Goal: Transaction & Acquisition: Obtain resource

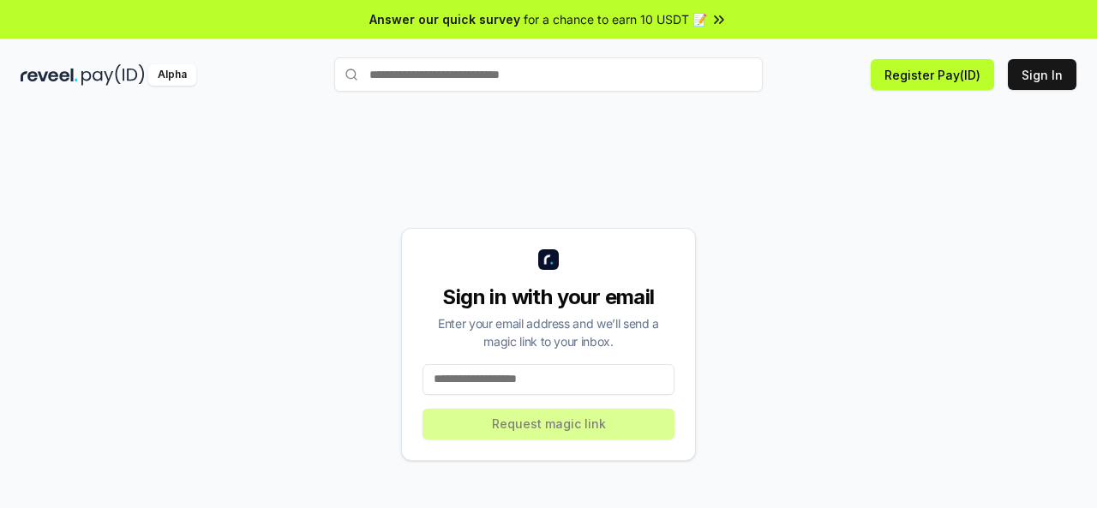
click at [511, 383] on input at bounding box center [548, 379] width 252 height 31
click at [509, 381] on input at bounding box center [548, 379] width 252 height 31
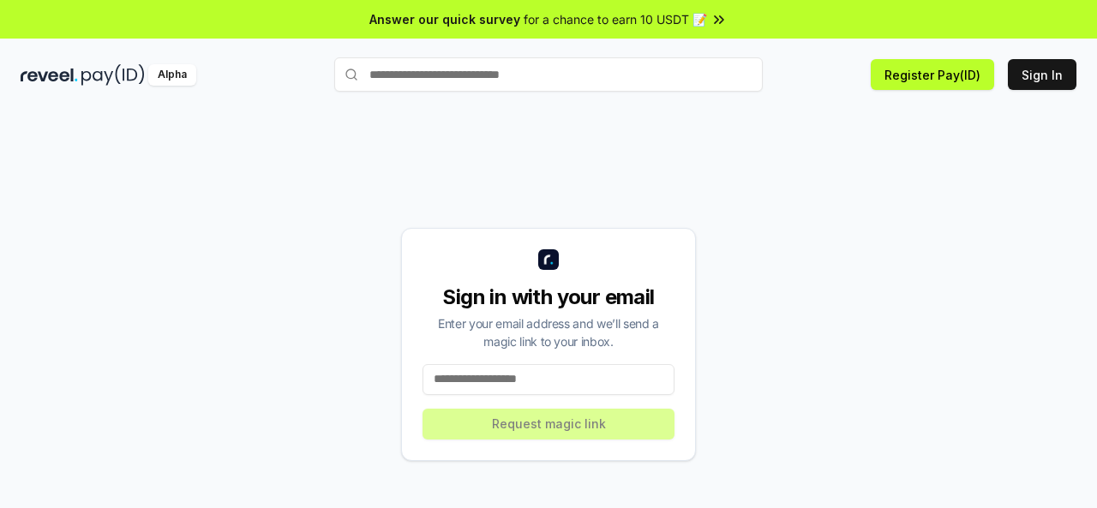
click at [486, 383] on input at bounding box center [548, 379] width 252 height 31
paste input "**********"
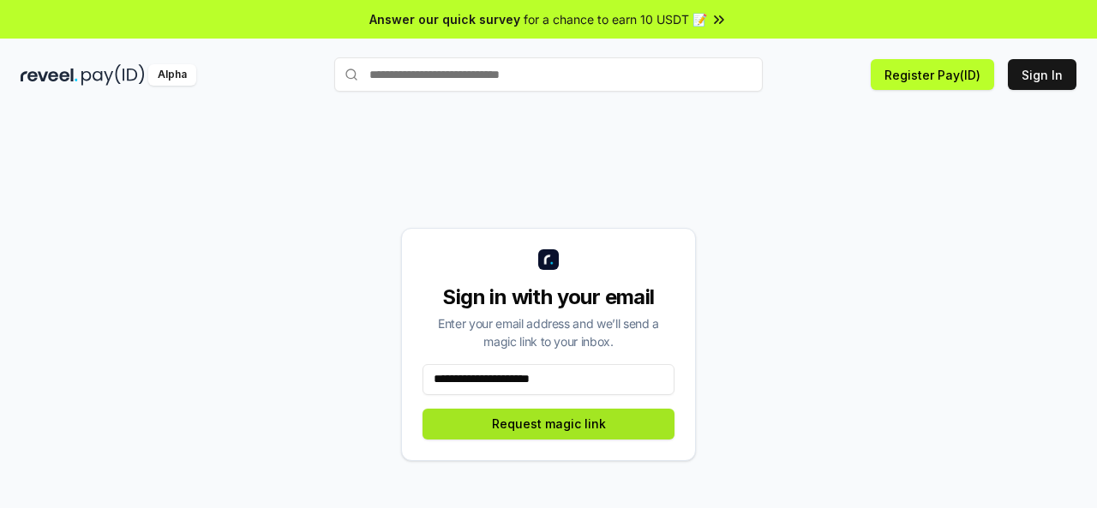
type input "**********"
click at [535, 431] on button "Request magic link" at bounding box center [548, 424] width 252 height 31
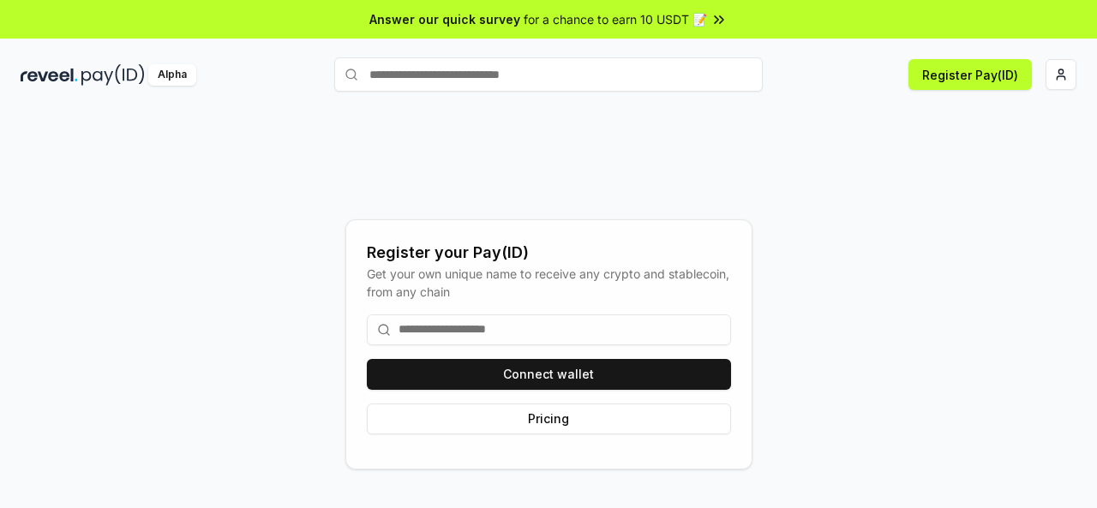
click at [454, 330] on input at bounding box center [549, 329] width 364 height 31
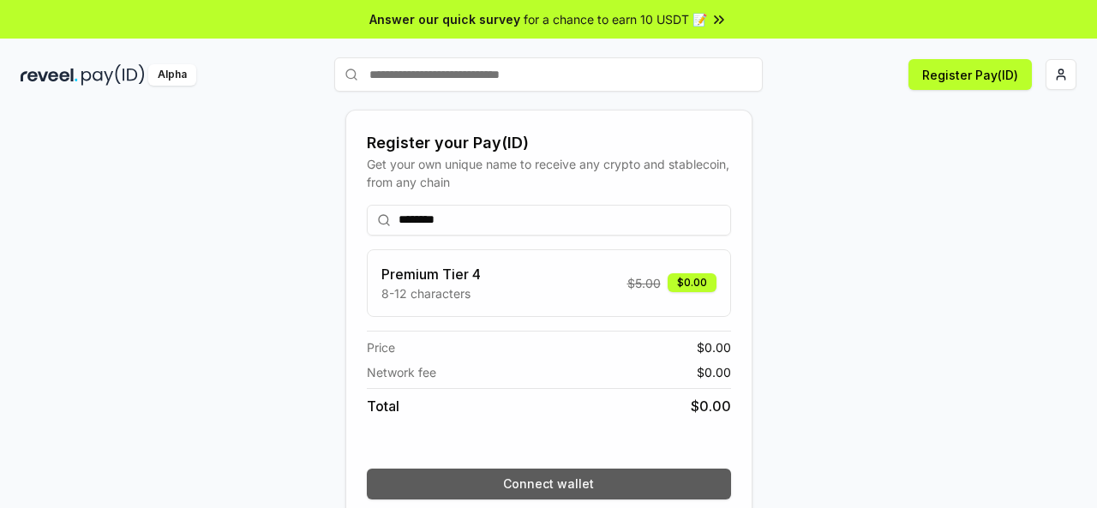
scroll to position [70, 0]
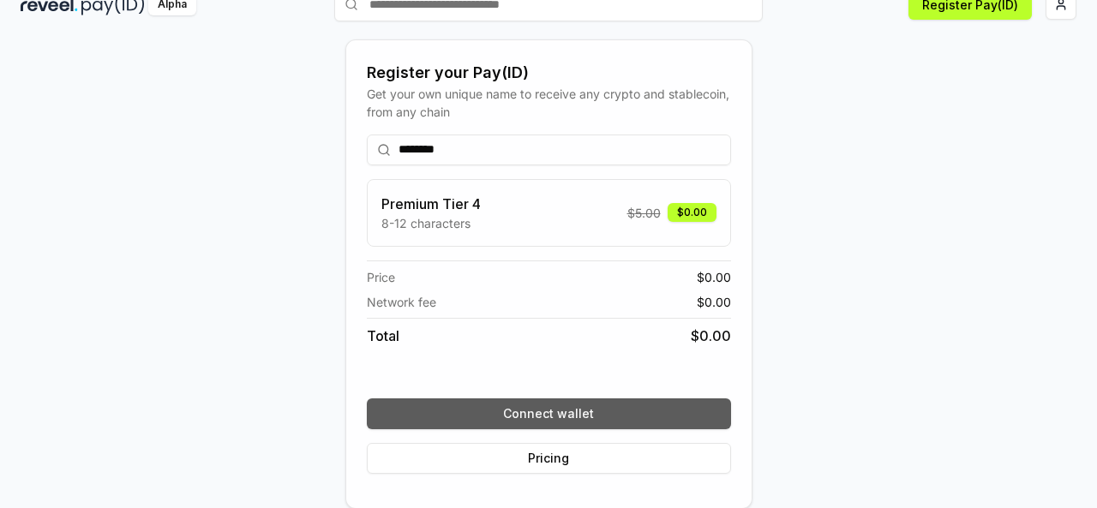
type input "********"
click at [535, 412] on button "Connect wallet" at bounding box center [549, 413] width 364 height 31
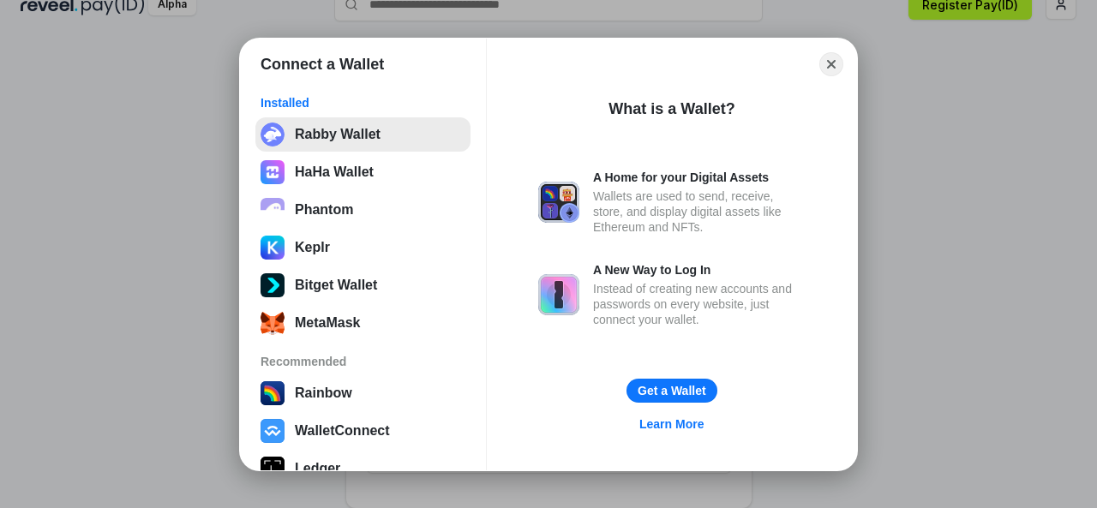
click at [332, 138] on button "Rabby Wallet" at bounding box center [362, 134] width 215 height 34
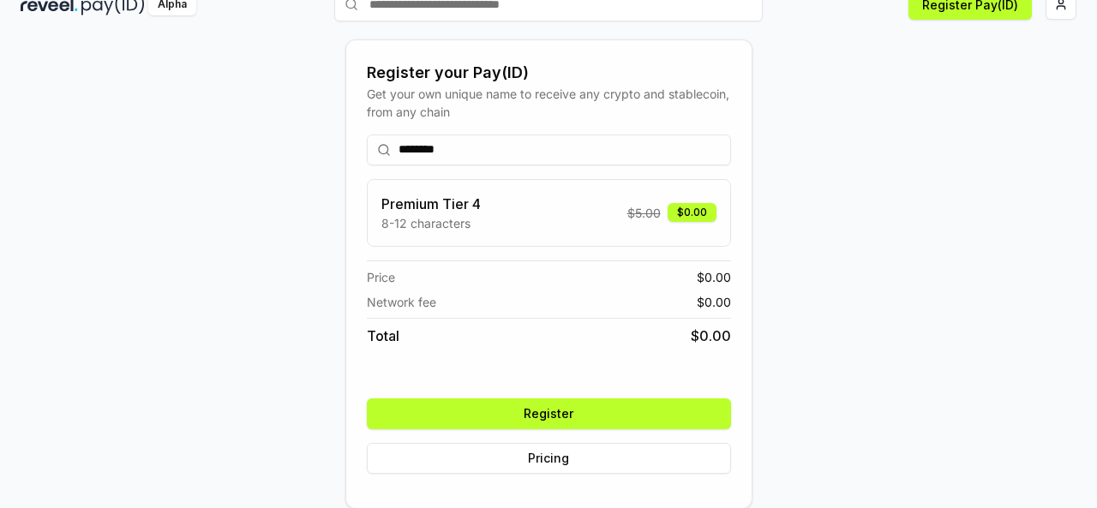
click at [541, 419] on button "Register" at bounding box center [549, 413] width 364 height 31
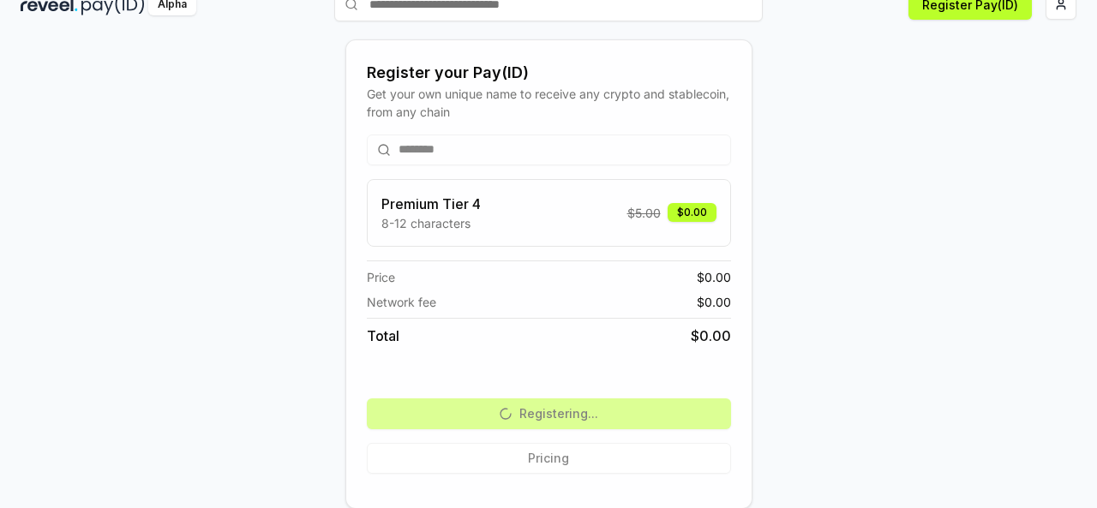
scroll to position [0, 0]
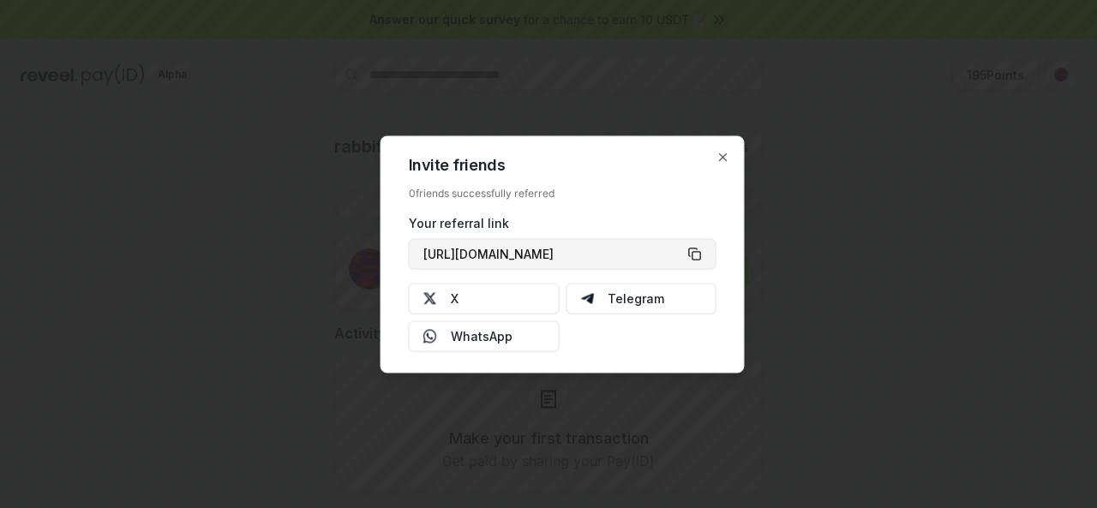
click at [703, 253] on button "https://reveel.id/refer/rabbitld" at bounding box center [563, 253] width 308 height 31
click at [725, 160] on icon "button" at bounding box center [723, 157] width 14 height 14
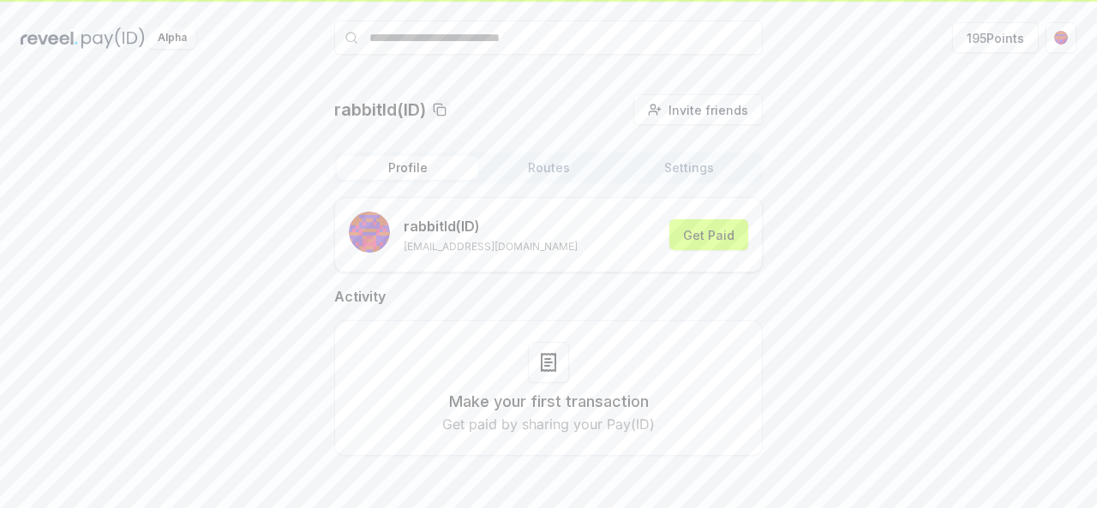
scroll to position [49, 0]
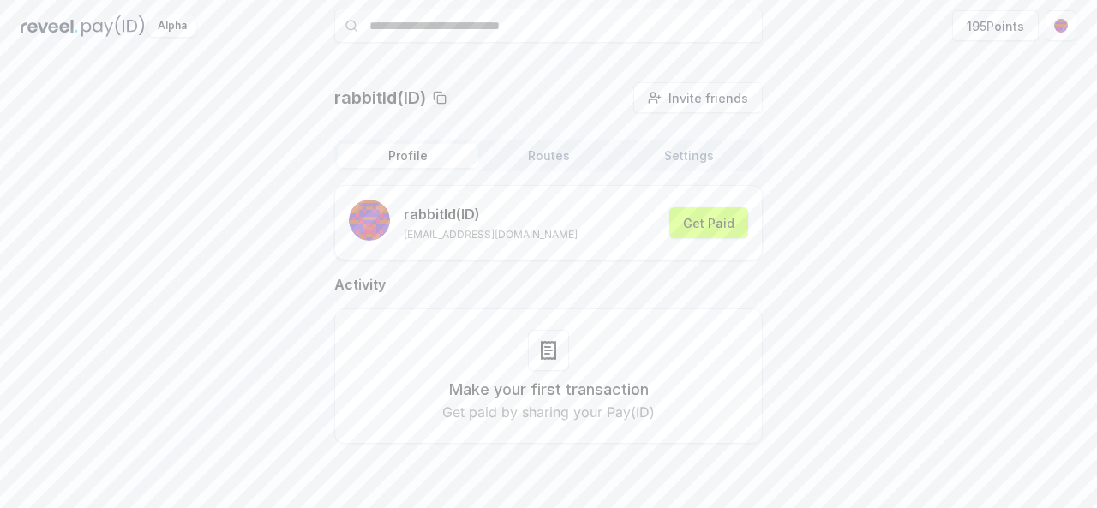
click at [531, 379] on h3 "Make your first transaction" at bounding box center [549, 390] width 200 height 24
click at [715, 223] on button "Get Paid" at bounding box center [708, 222] width 79 height 31
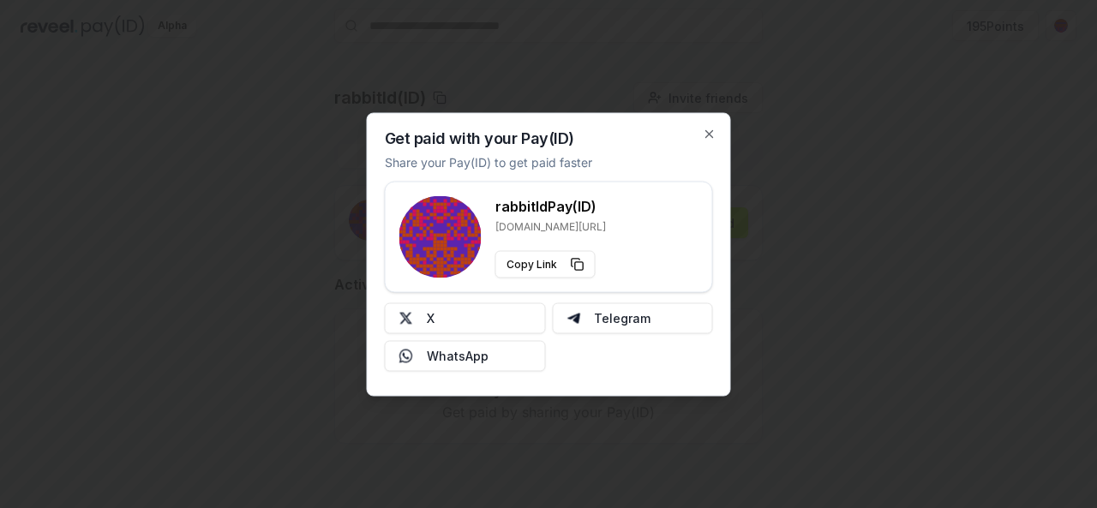
click at [796, 217] on div at bounding box center [548, 254] width 1097 height 508
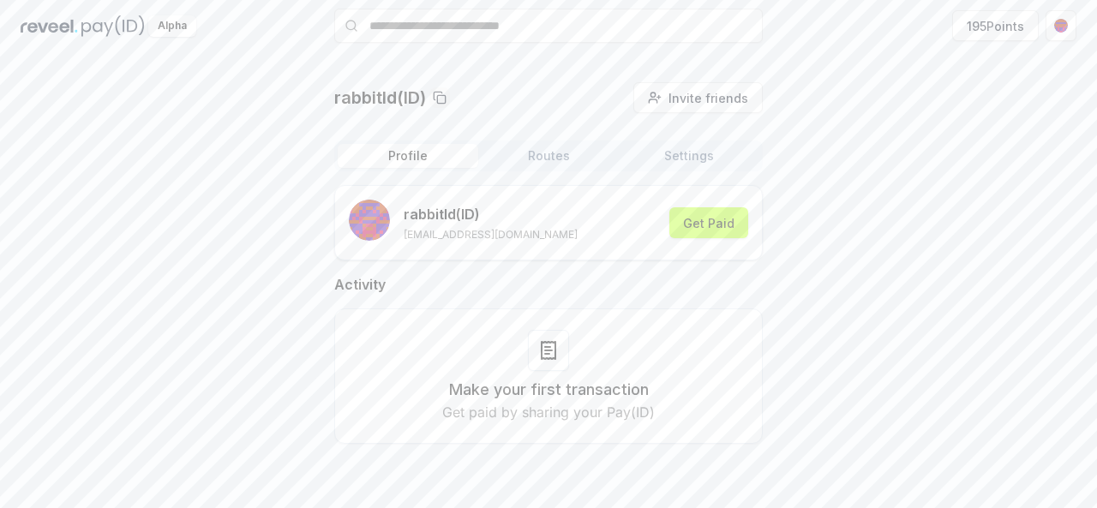
scroll to position [0, 0]
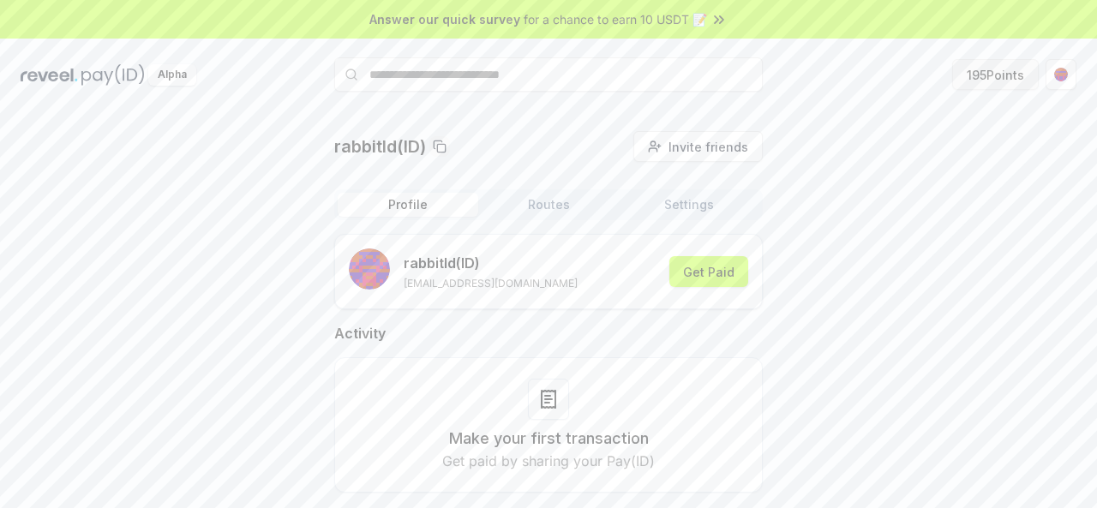
click at [1005, 73] on button "195 Points" at bounding box center [995, 74] width 87 height 31
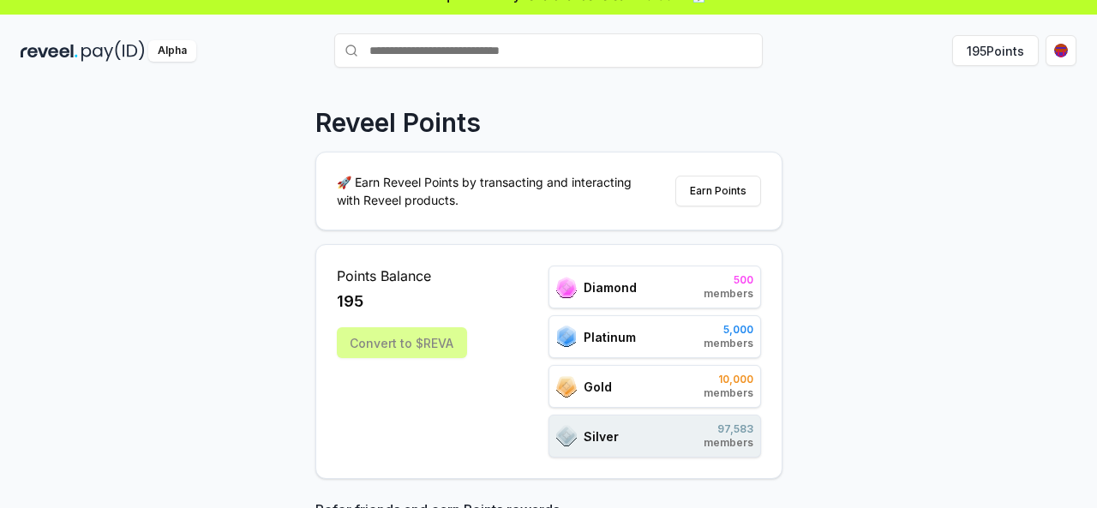
scroll to position [86, 0]
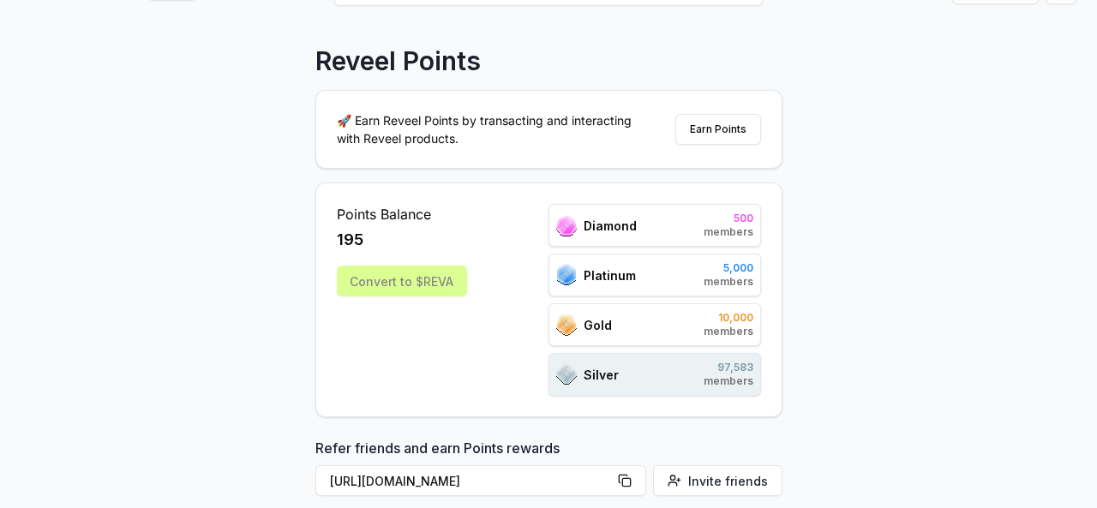
click at [388, 278] on div "Convert to $REVA" at bounding box center [402, 281] width 130 height 31
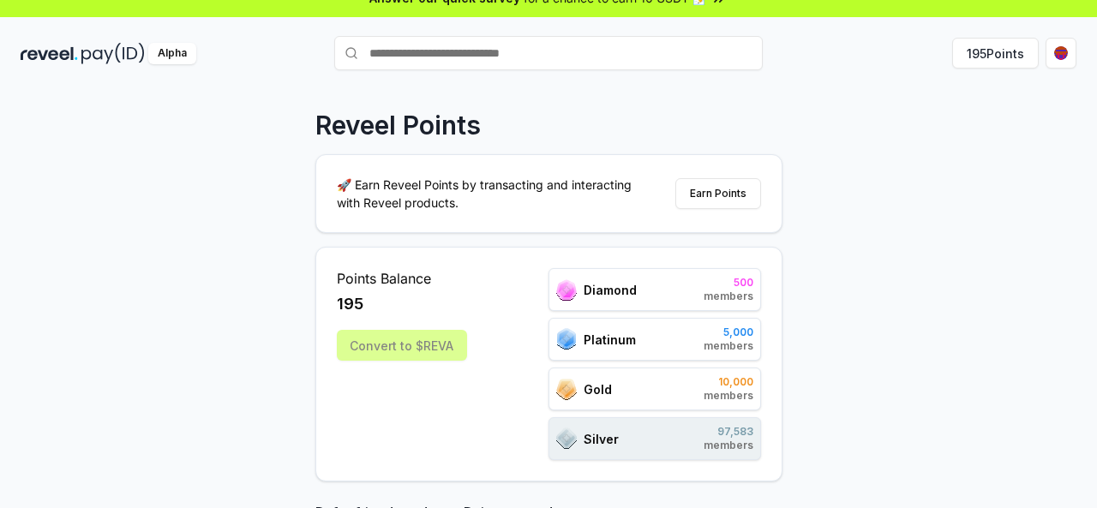
scroll to position [0, 0]
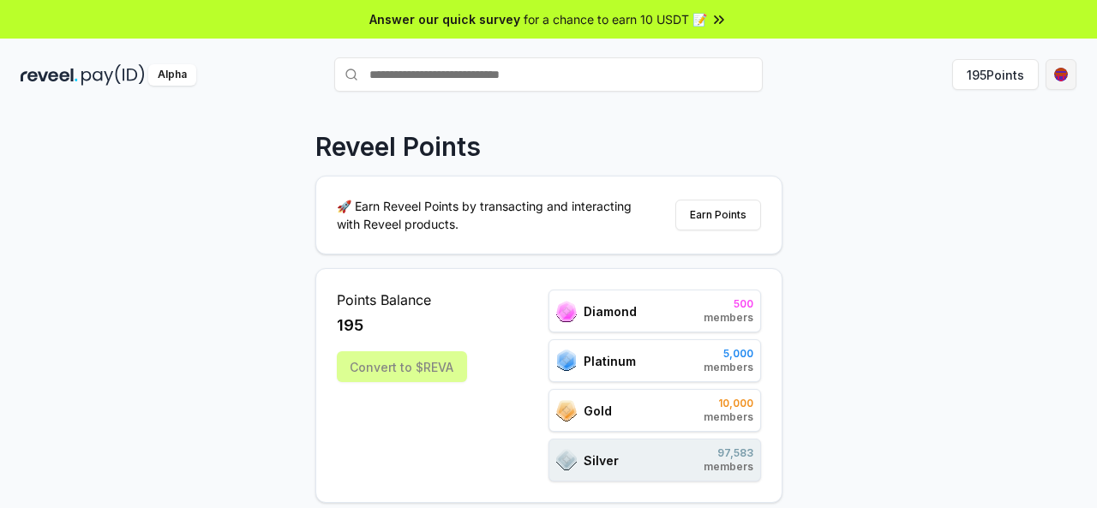
click at [1059, 72] on html "Answer our quick survey for a chance to earn 10 USDT 📝 Alpha 195 Points Reveel …" at bounding box center [548, 254] width 1097 height 508
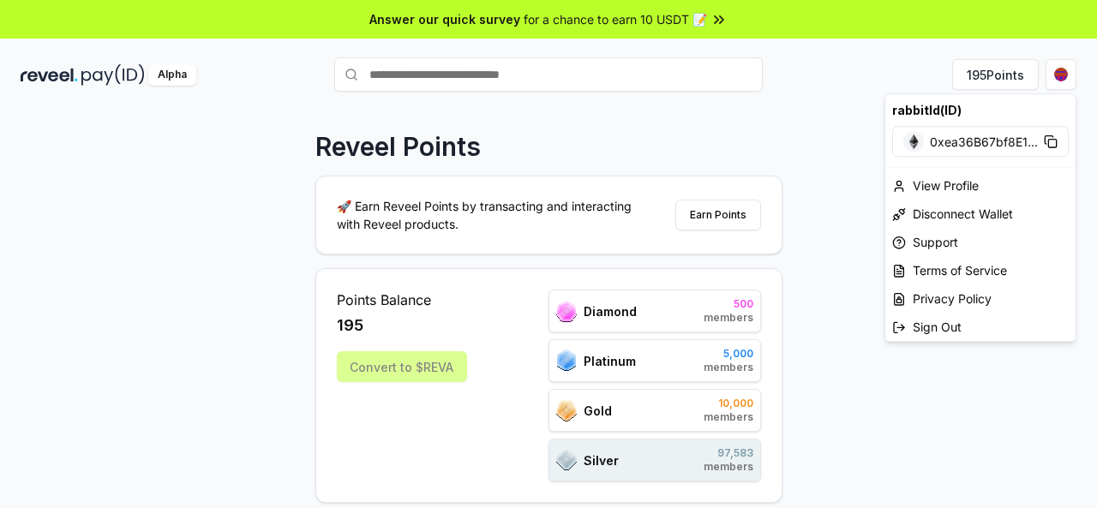
click at [918, 143] on img at bounding box center [913, 141] width 21 height 21
